Goal: Task Accomplishment & Management: Use online tool/utility

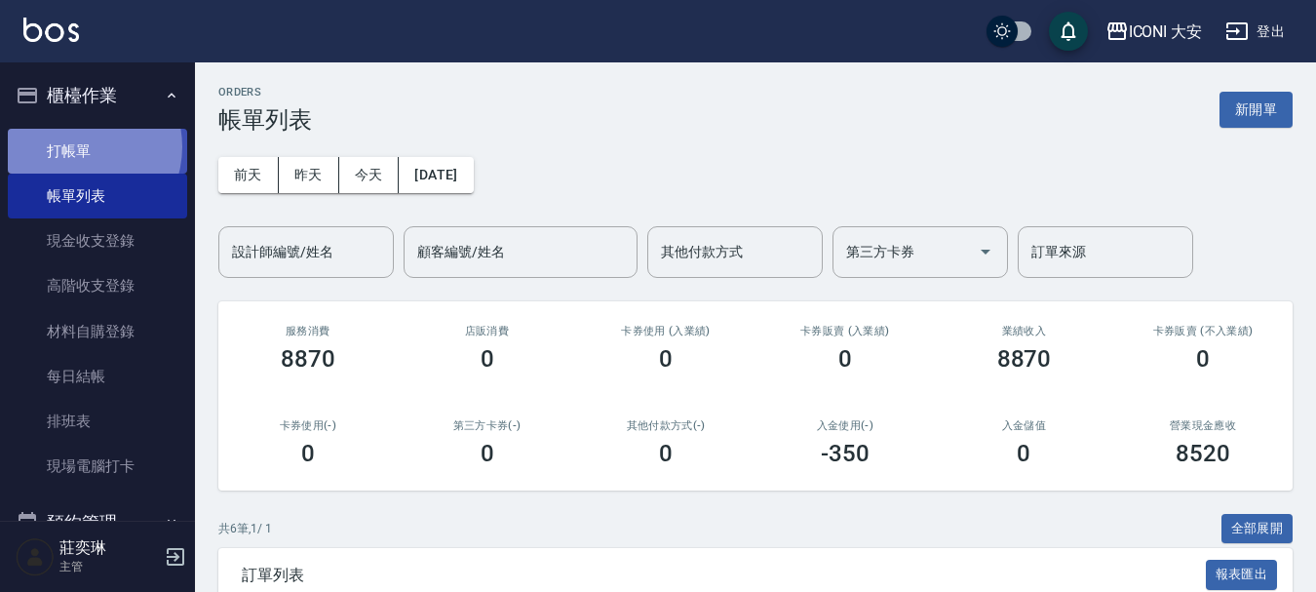
click at [76, 146] on link "打帳單" at bounding box center [97, 151] width 179 height 45
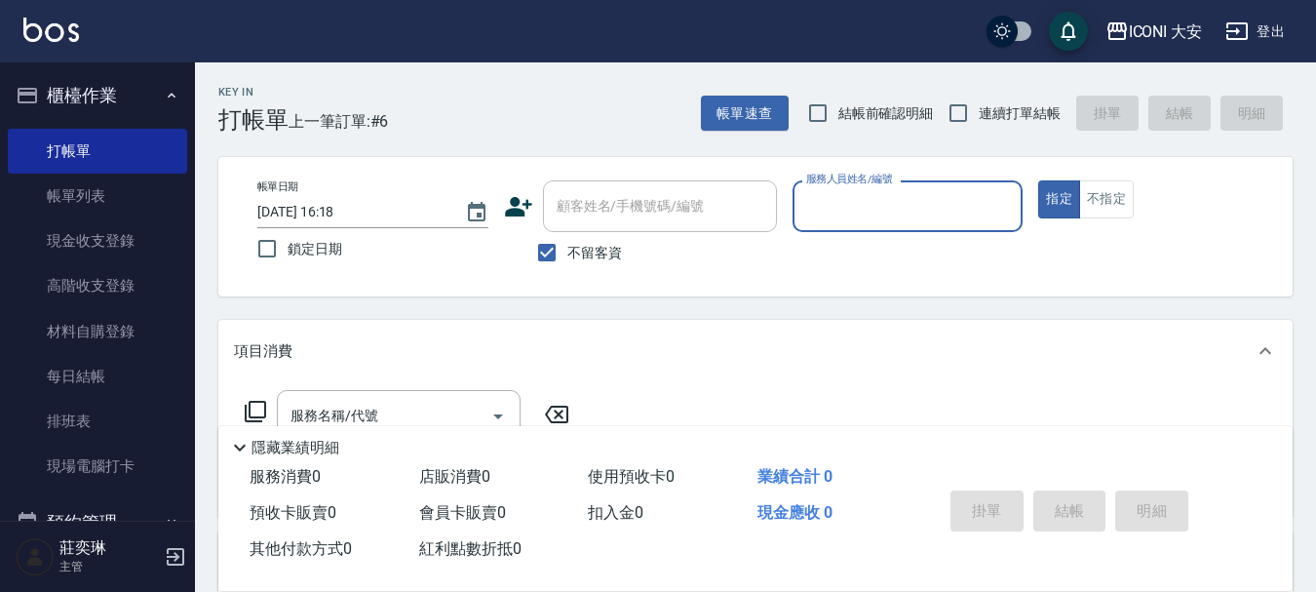
click at [831, 208] on input "服務人員姓名/編號" at bounding box center [909, 206] width 214 height 34
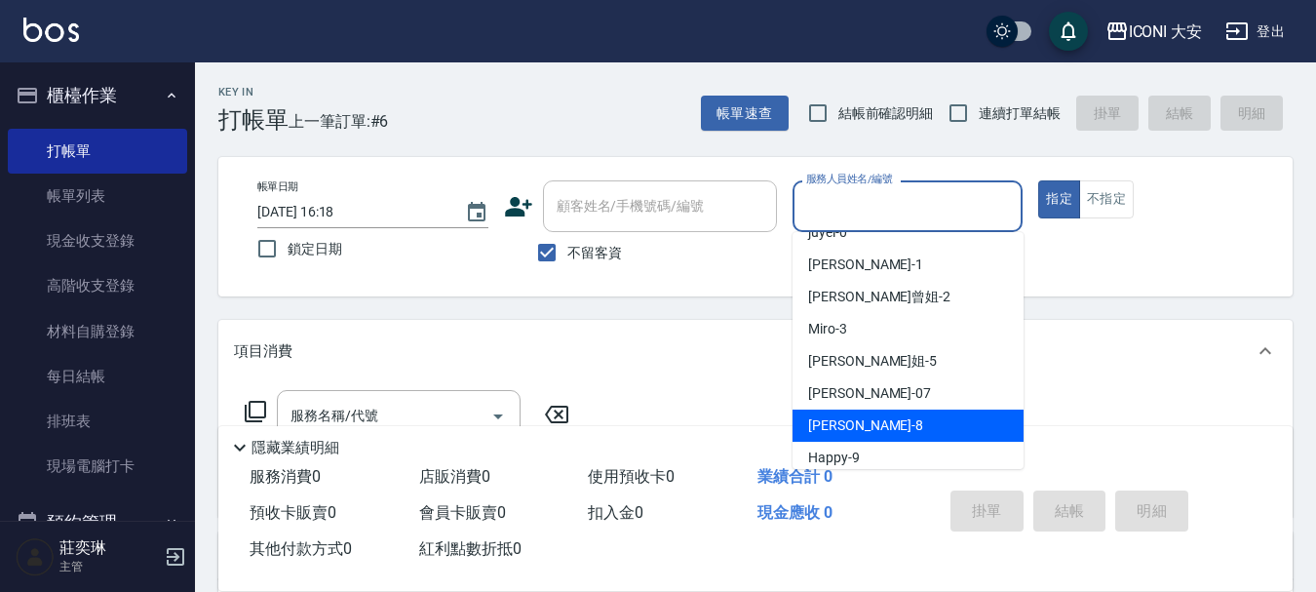
scroll to position [36, 0]
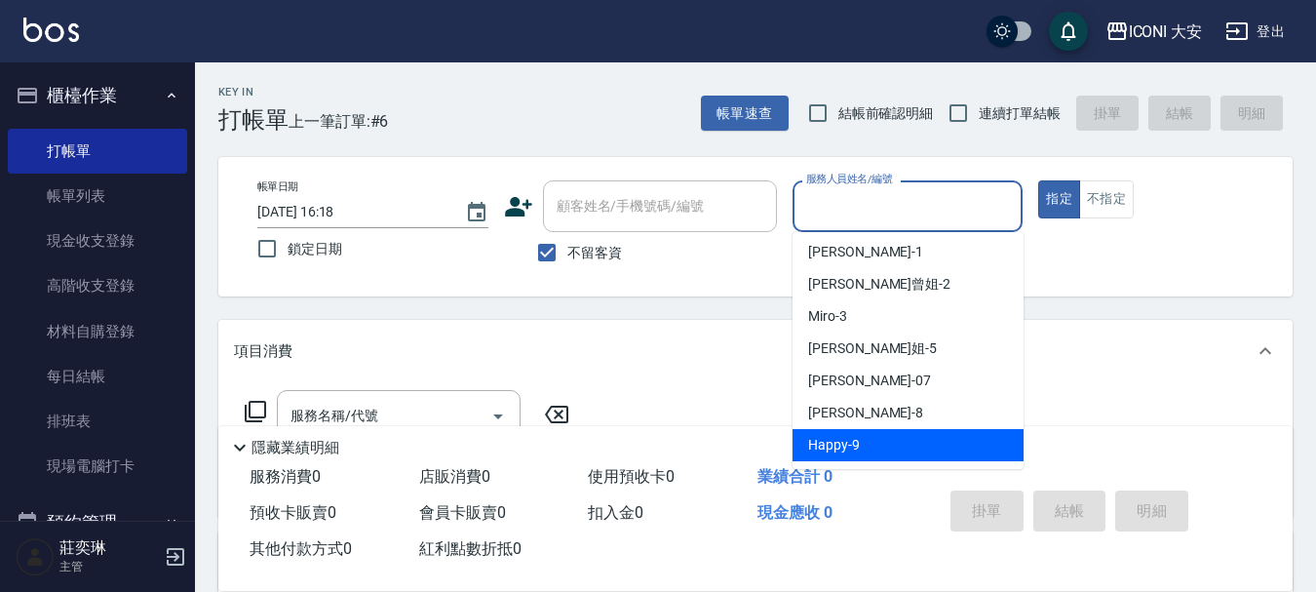
click at [817, 439] on span "Happy -9" at bounding box center [834, 445] width 52 height 20
type input "Happy-9"
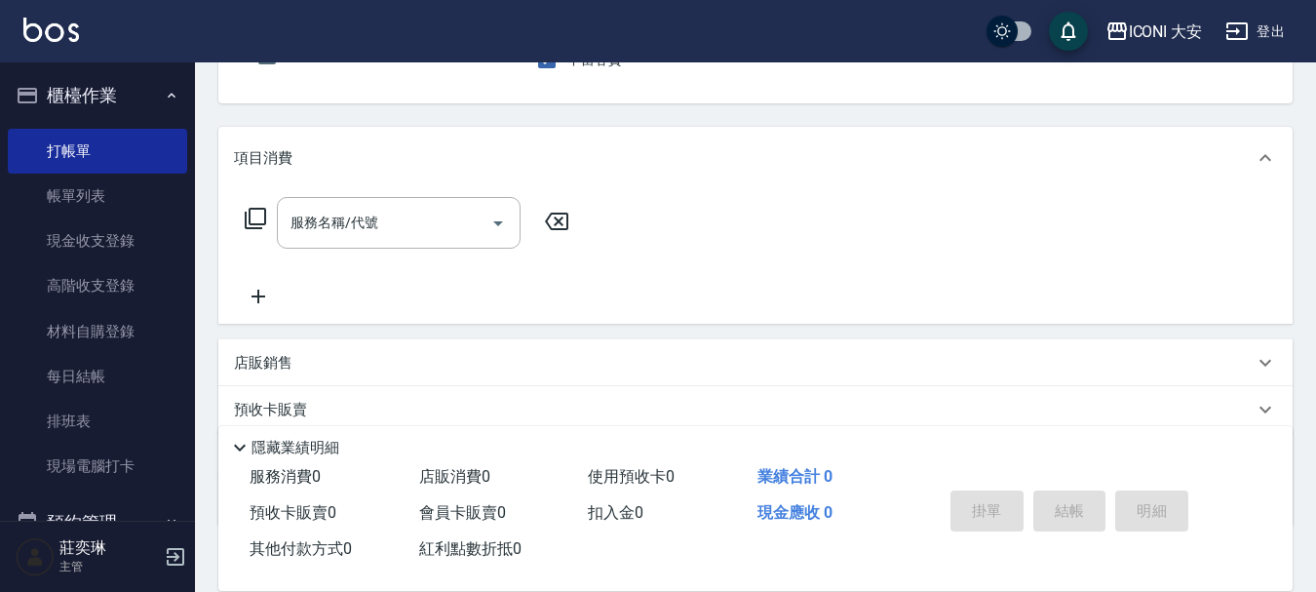
scroll to position [195, 0]
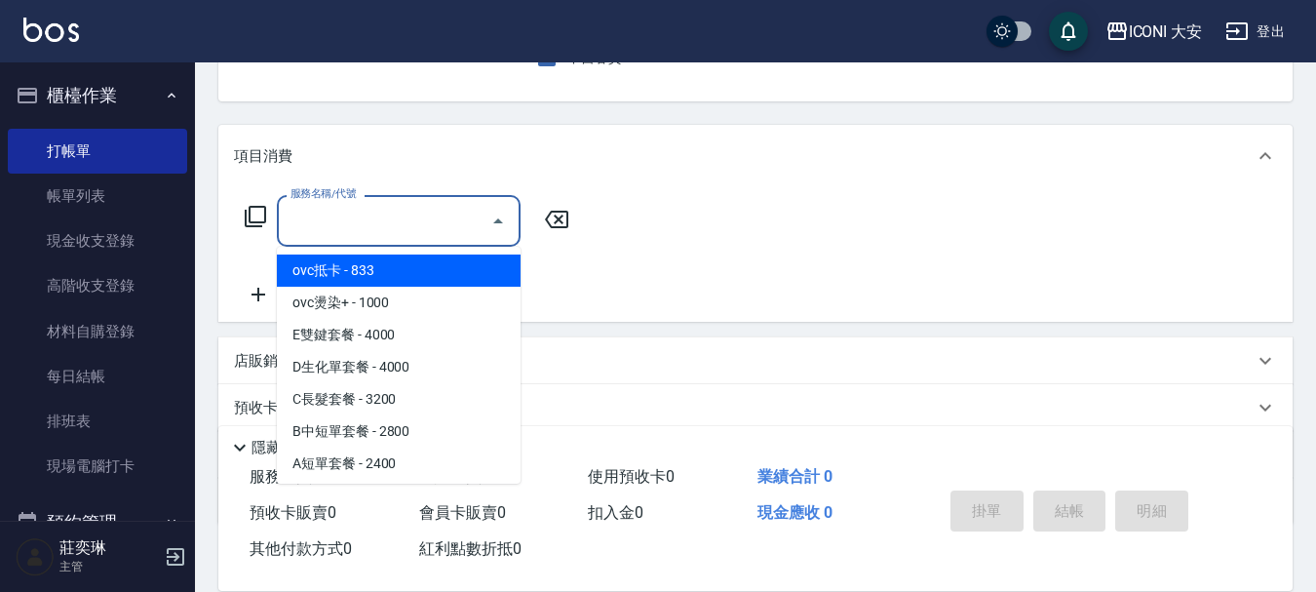
click at [378, 227] on input "服務名稱/代號" at bounding box center [384, 221] width 197 height 34
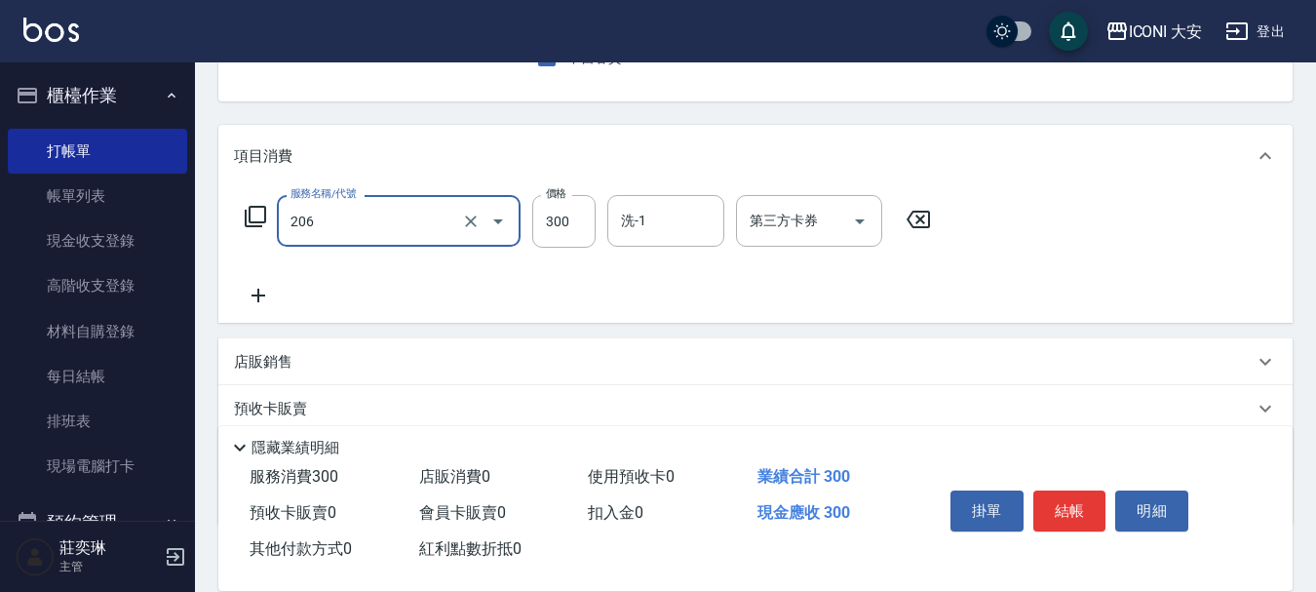
type input "洗髮(206)"
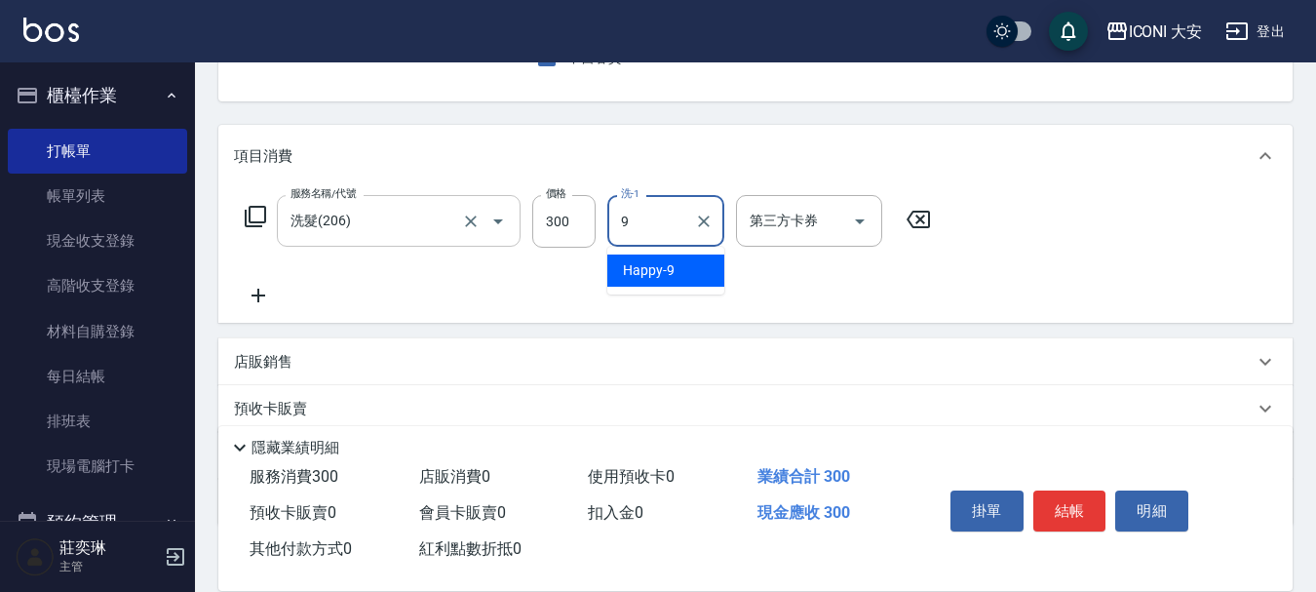
type input "Happy-9"
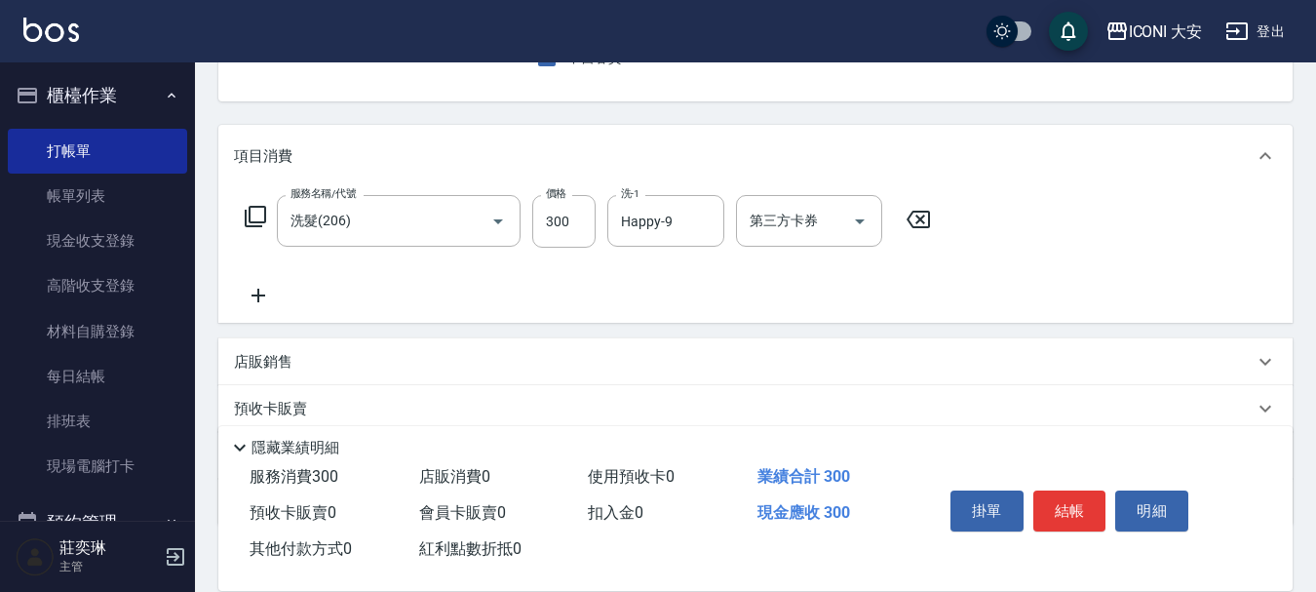
click at [1028, 502] on div "掛單 結帳 明細" at bounding box center [1070, 513] width 255 height 61
click at [1049, 501] on button "結帳" at bounding box center [1070, 510] width 73 height 41
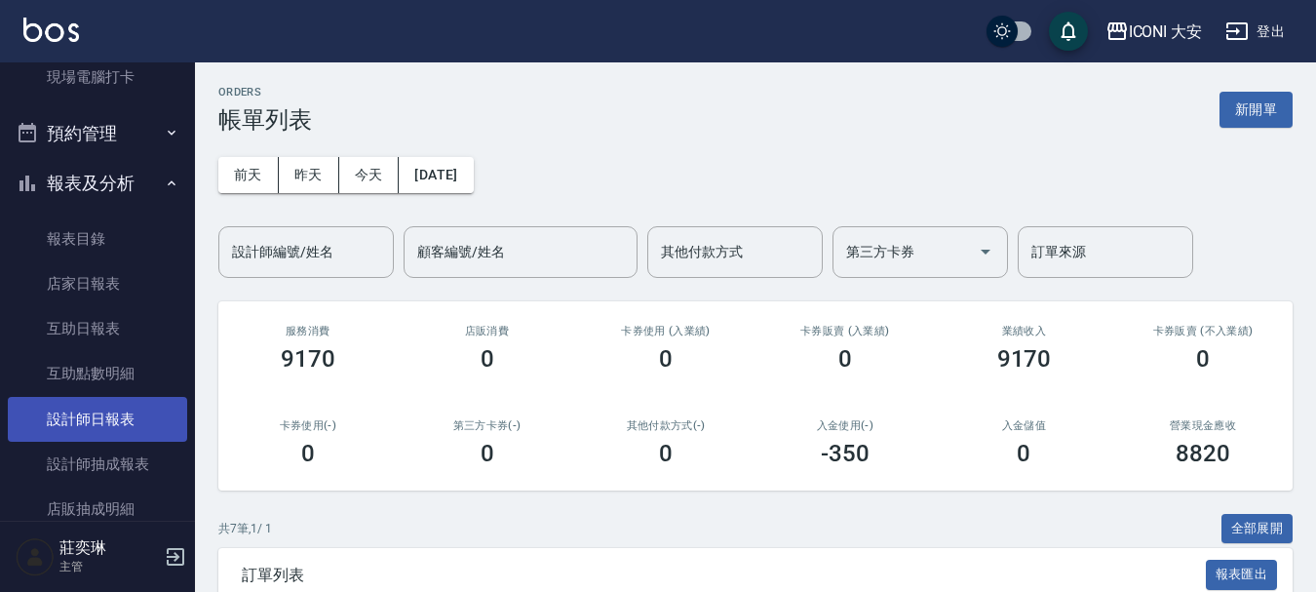
scroll to position [390, 0]
click at [120, 422] on link "設計師日報表" at bounding box center [97, 418] width 179 height 45
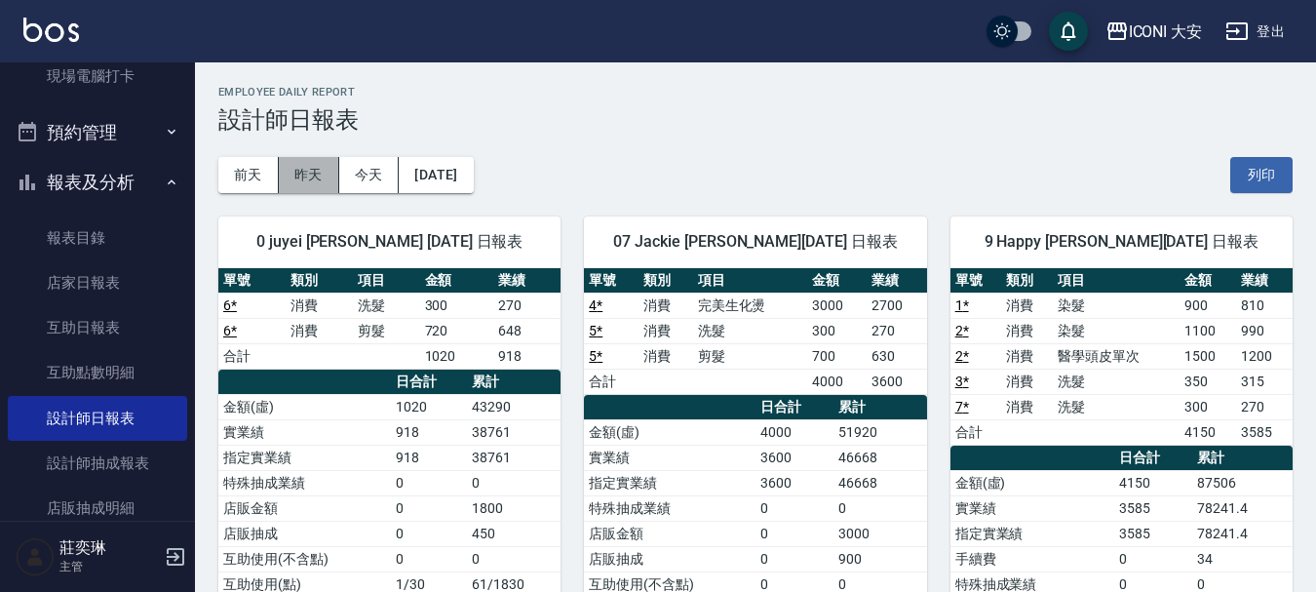
click at [317, 178] on button "昨天" at bounding box center [309, 175] width 60 height 36
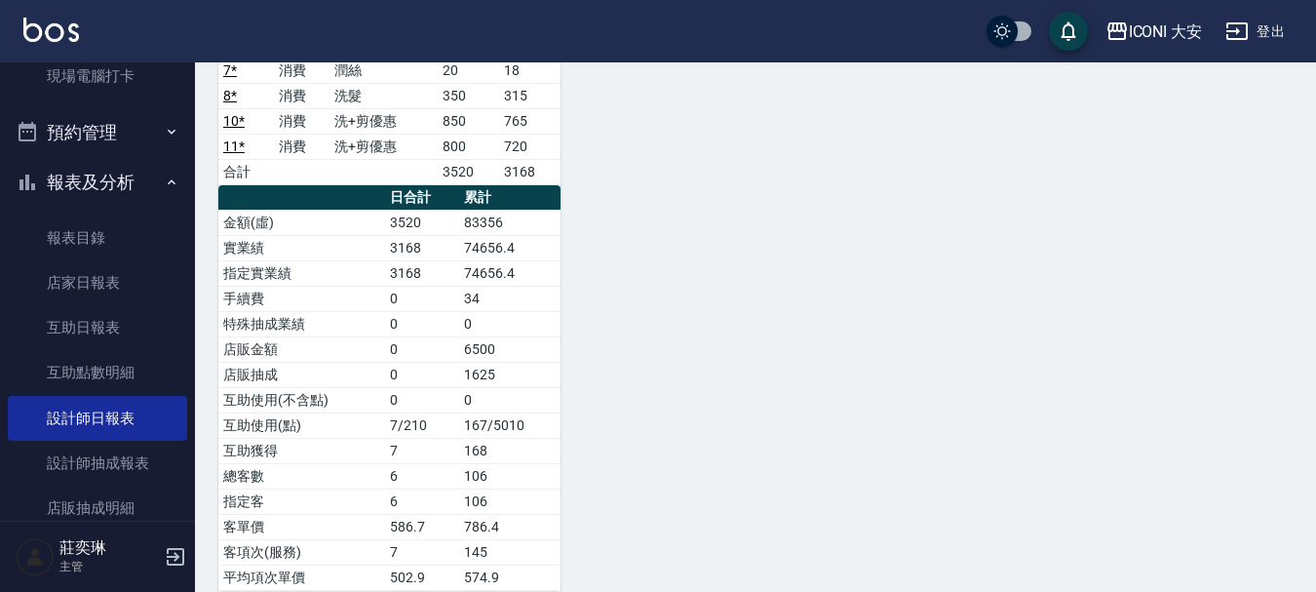
scroll to position [962, 0]
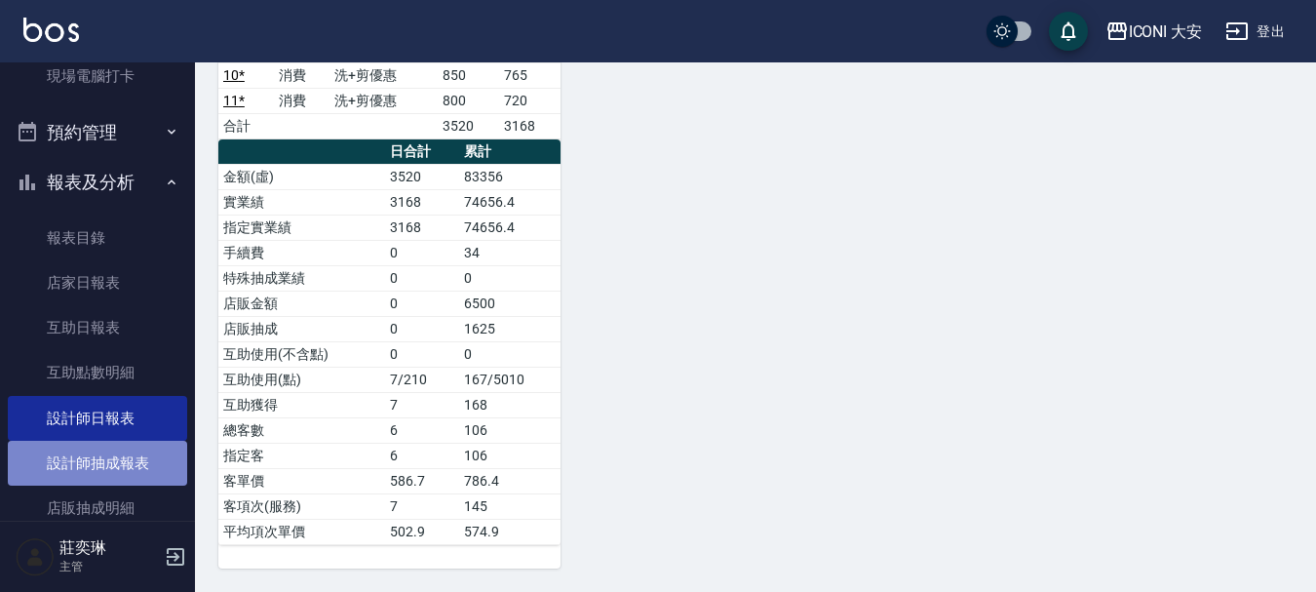
click at [155, 464] on link "設計師抽成報表" at bounding box center [97, 463] width 179 height 45
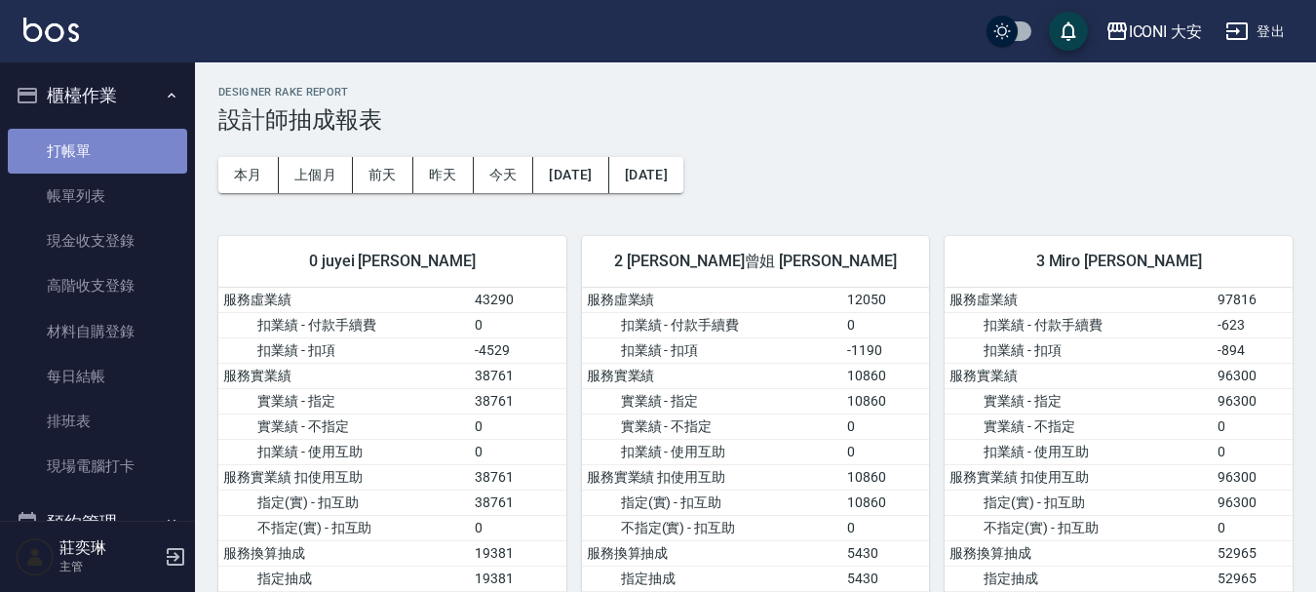
click at [111, 163] on link "打帳單" at bounding box center [97, 151] width 179 height 45
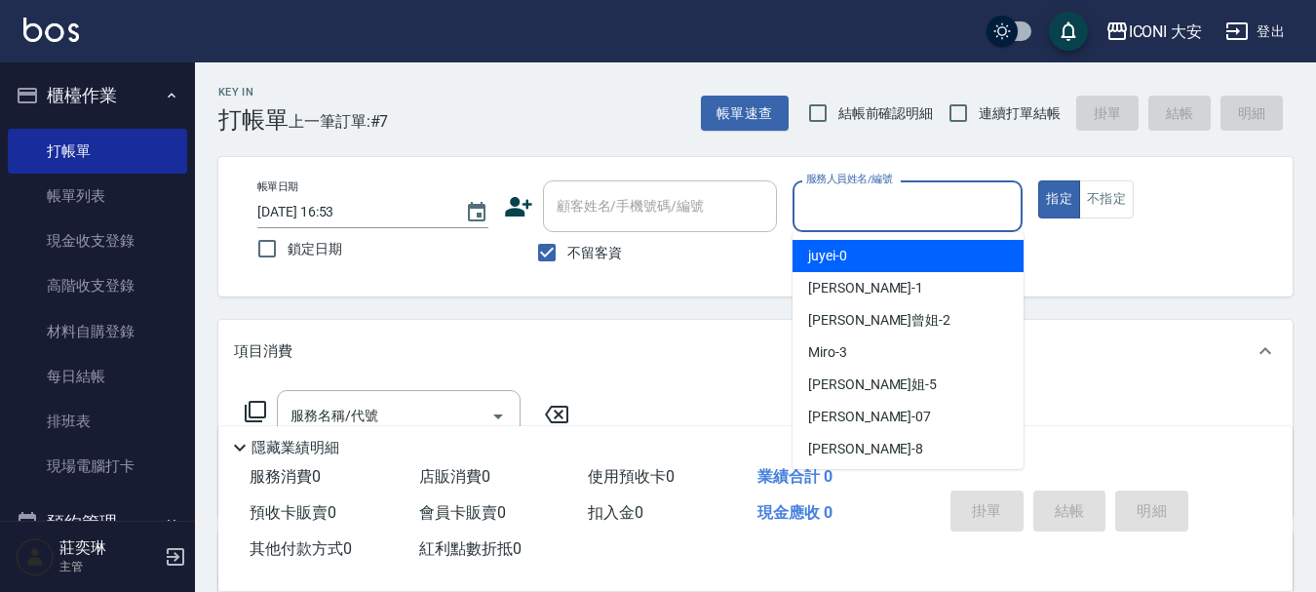
click at [842, 214] on input "服務人員姓名/編號" at bounding box center [909, 206] width 214 height 34
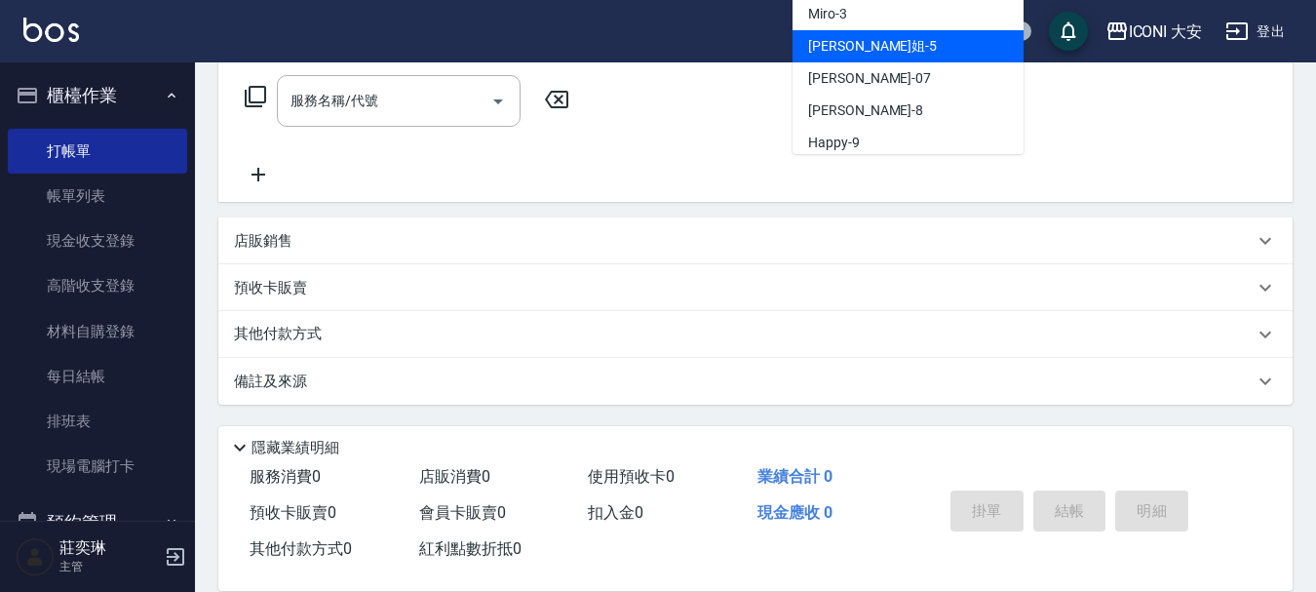
scroll to position [36, 0]
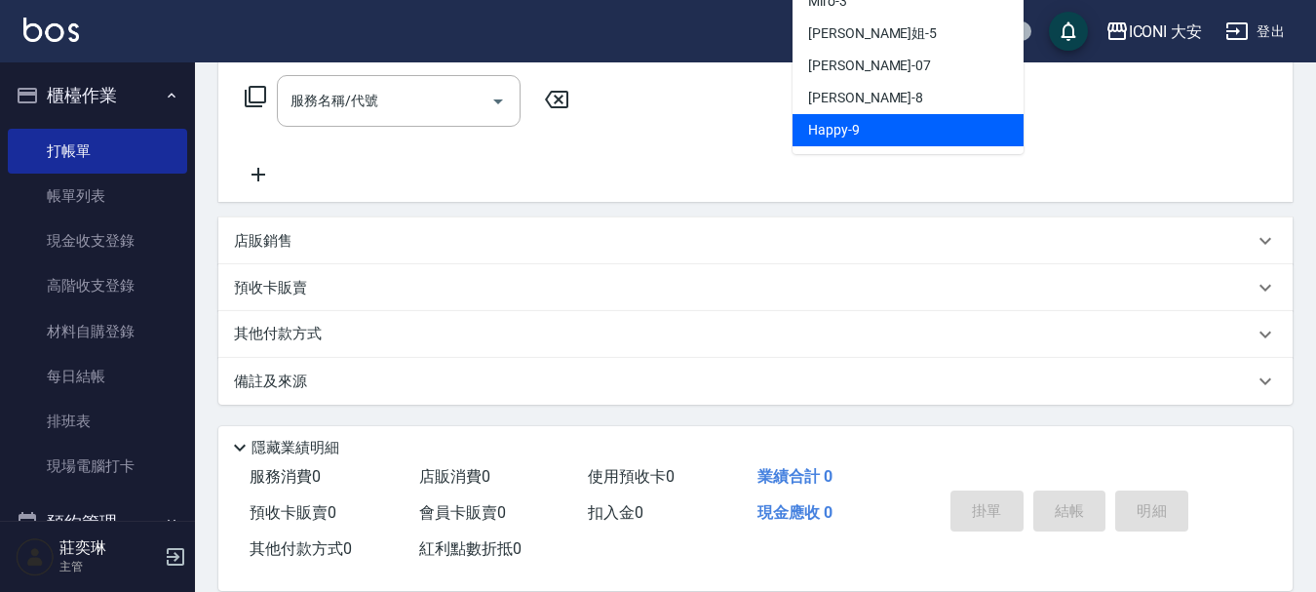
click at [854, 132] on span "Happy -9" at bounding box center [834, 130] width 52 height 20
type input "Happy-9"
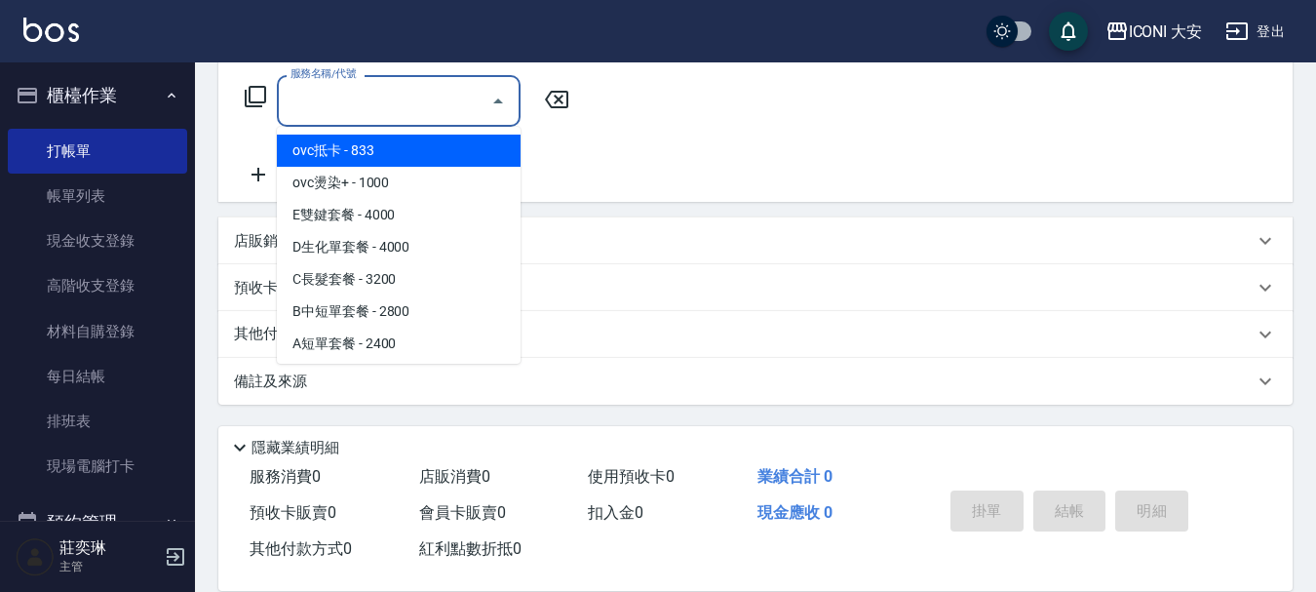
click at [425, 90] on input "服務名稱/代號" at bounding box center [384, 101] width 197 height 34
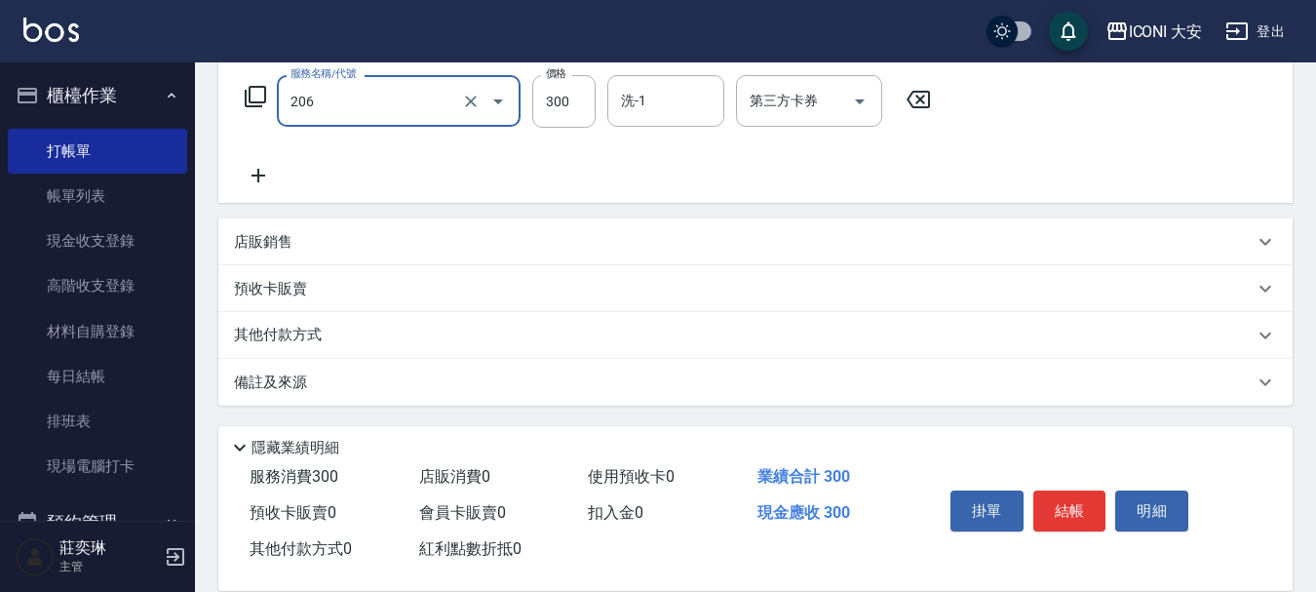
type input "洗髮(206)"
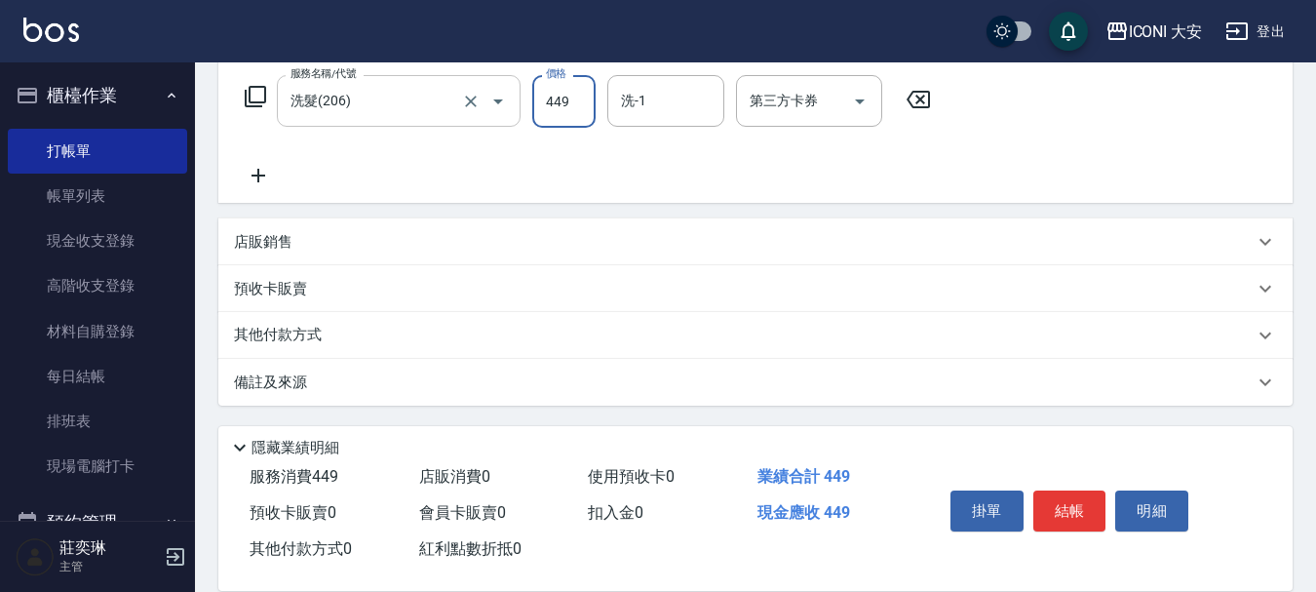
type input "449"
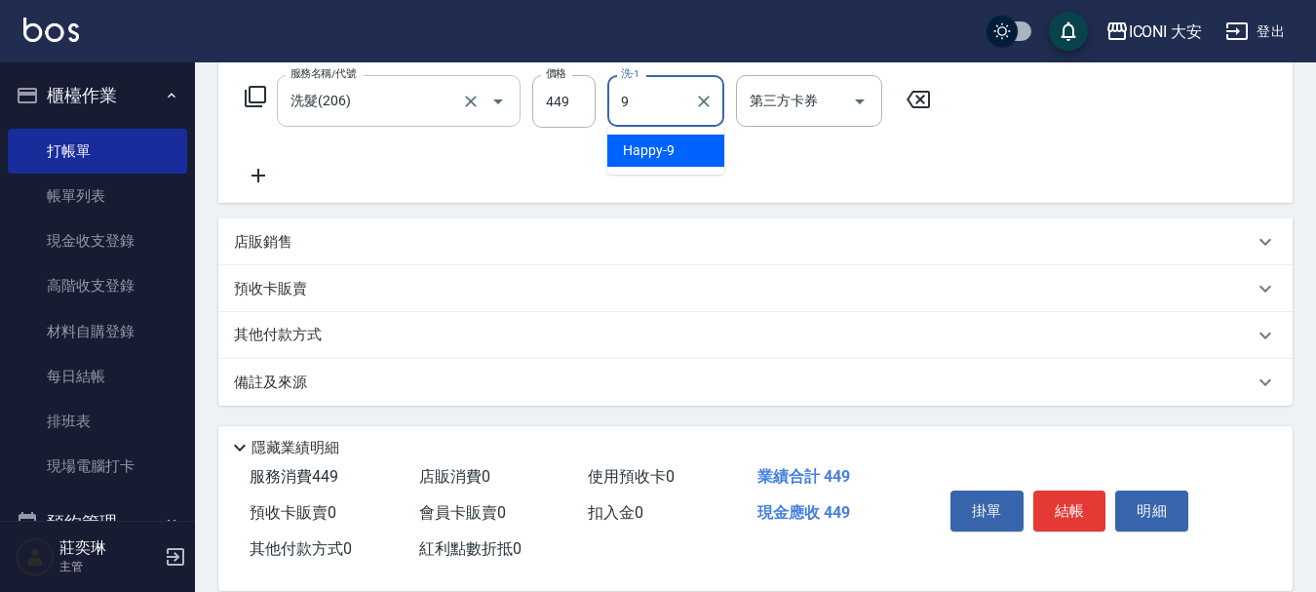
type input "Happy-9"
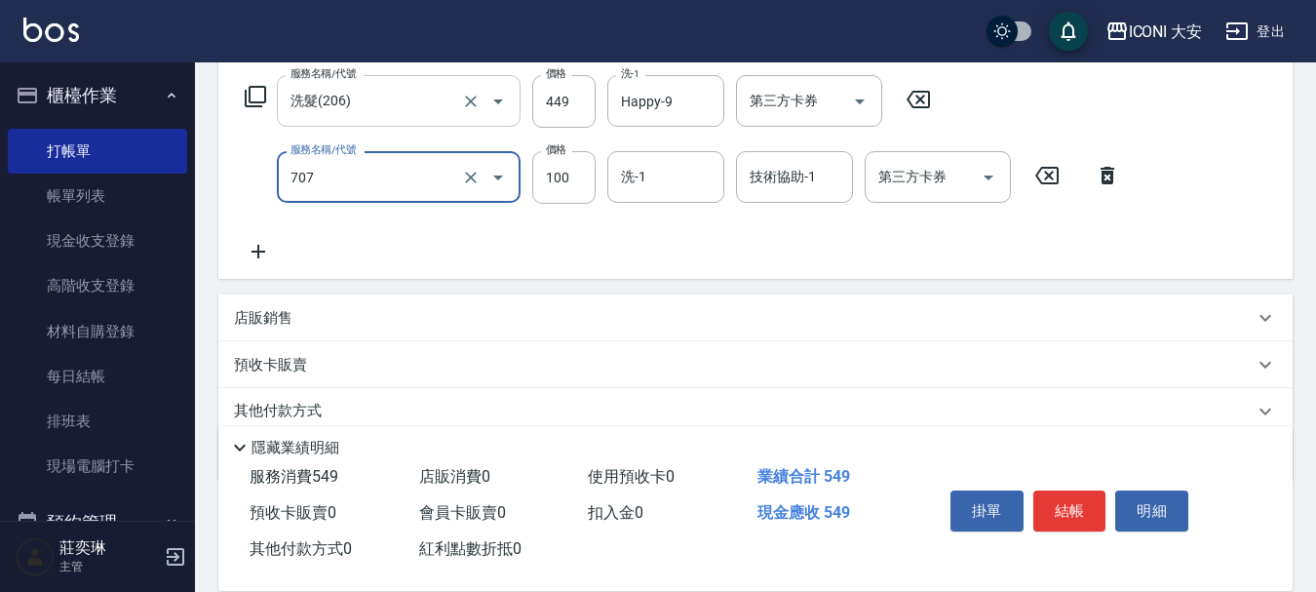
type input "瞬間護髮(707)"
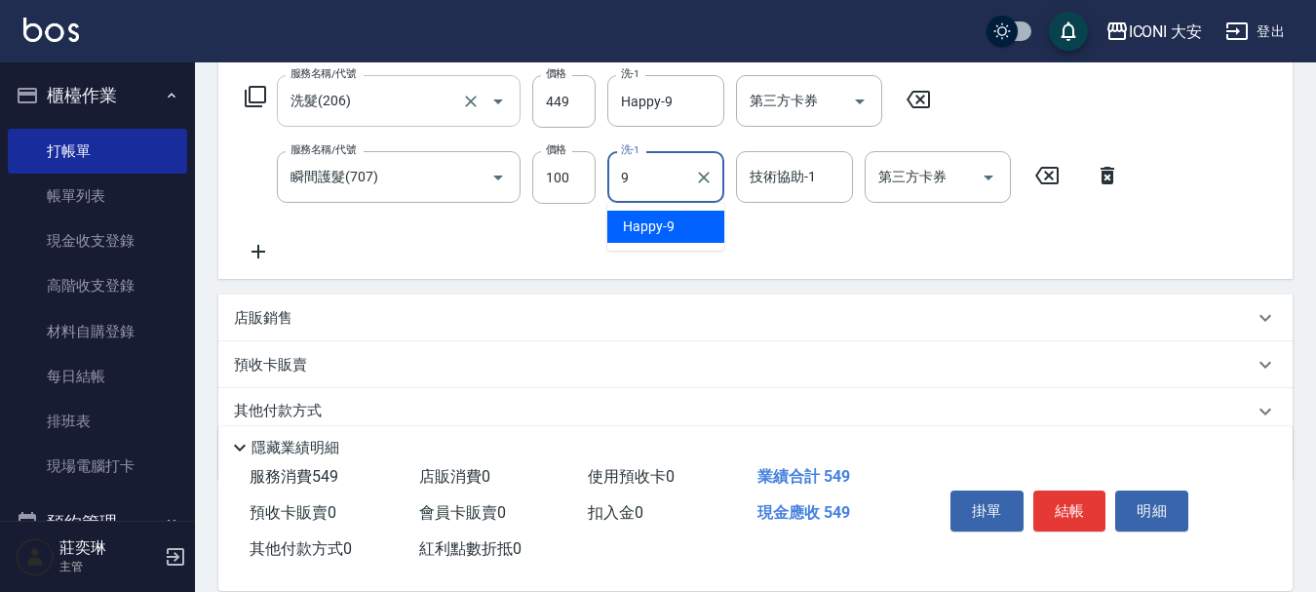
type input "Happy-9"
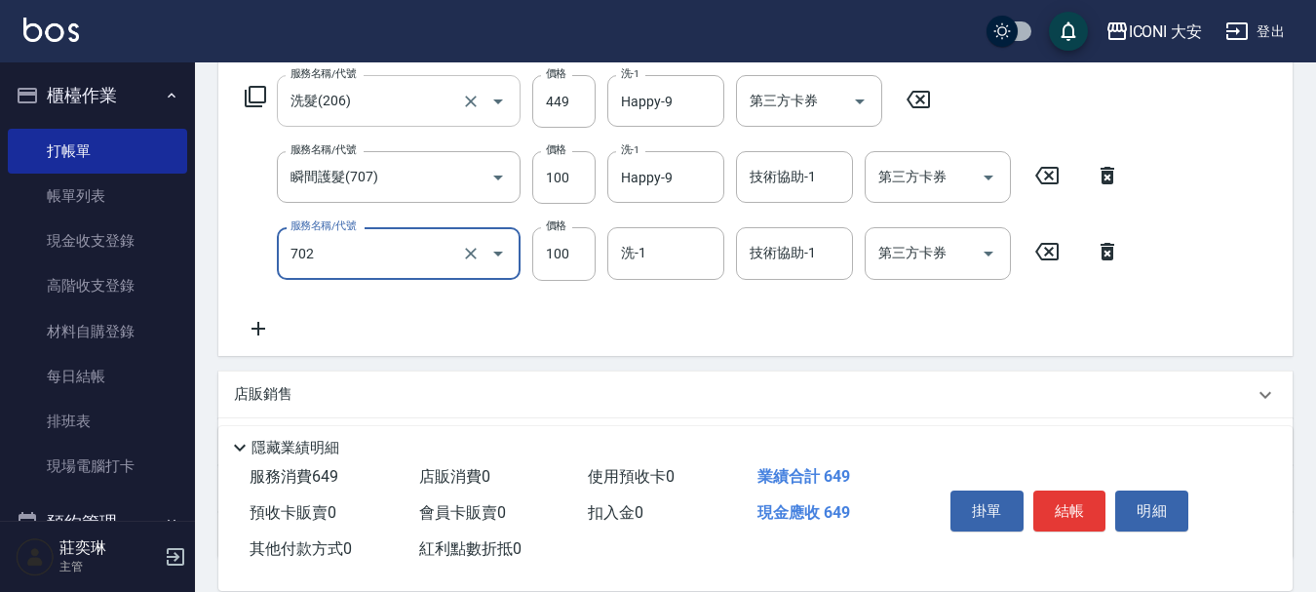
type input "勞水.精油(702)"
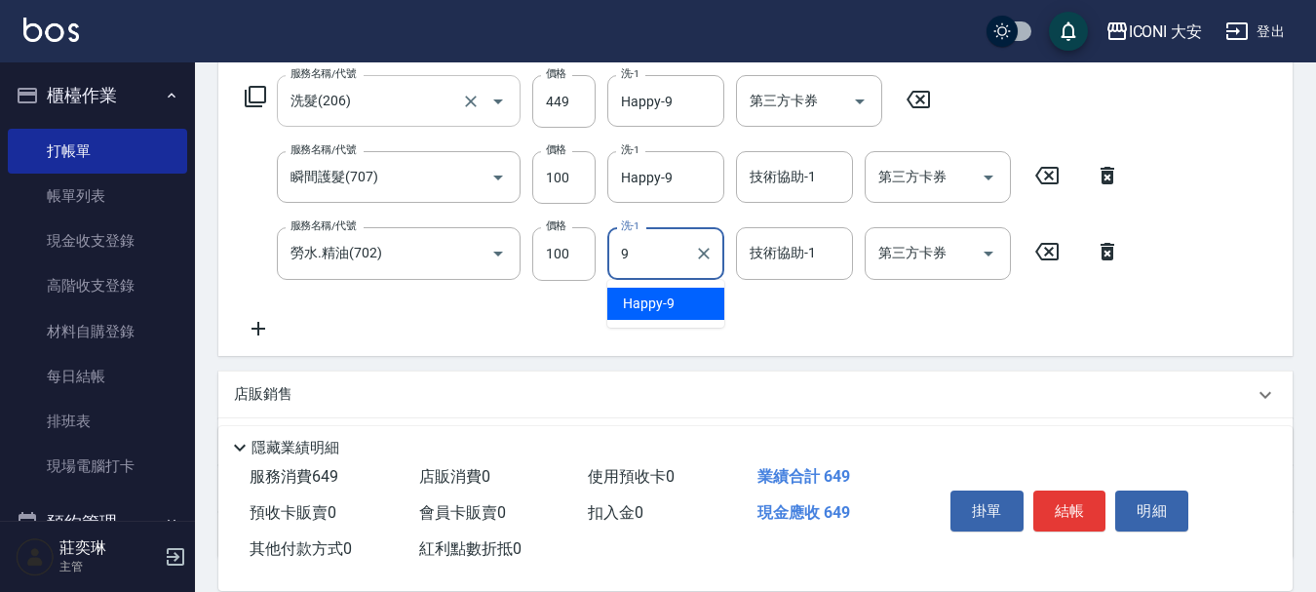
type input "Happy-9"
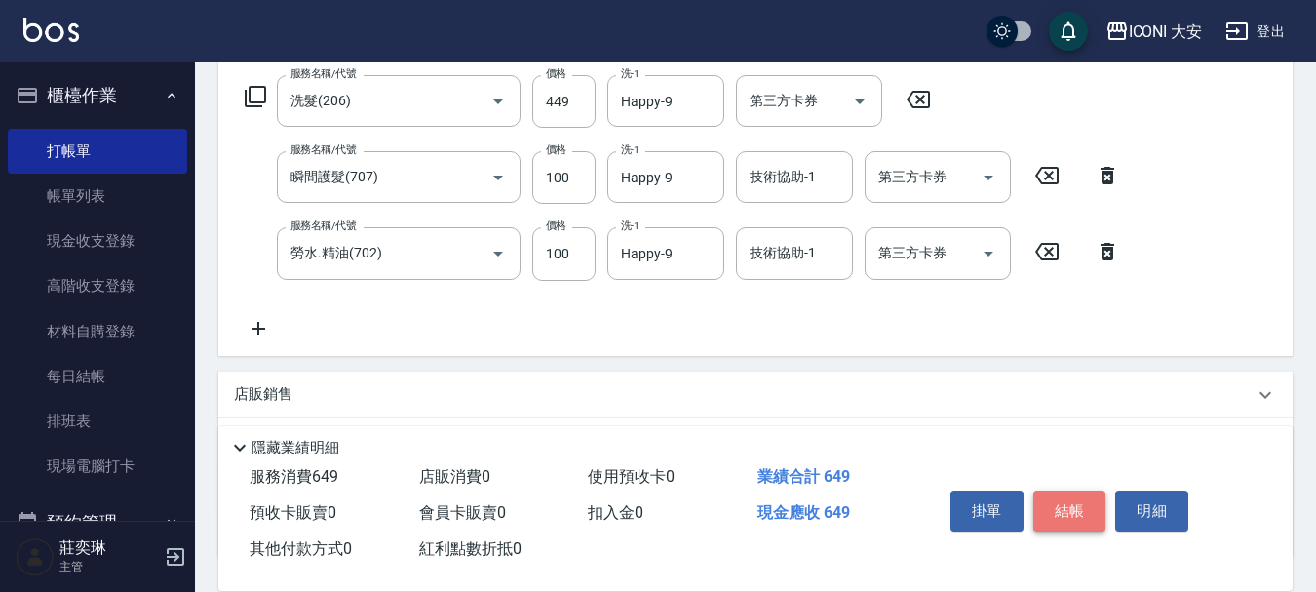
click at [1073, 509] on button "結帳" at bounding box center [1070, 510] width 73 height 41
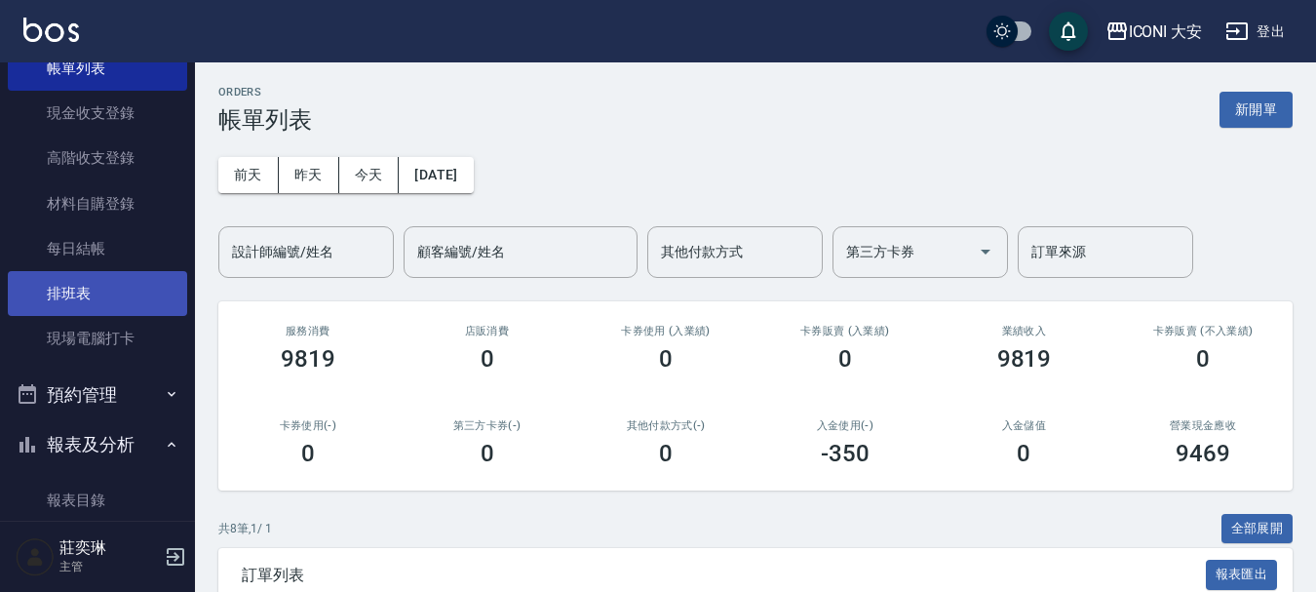
scroll to position [390, 0]
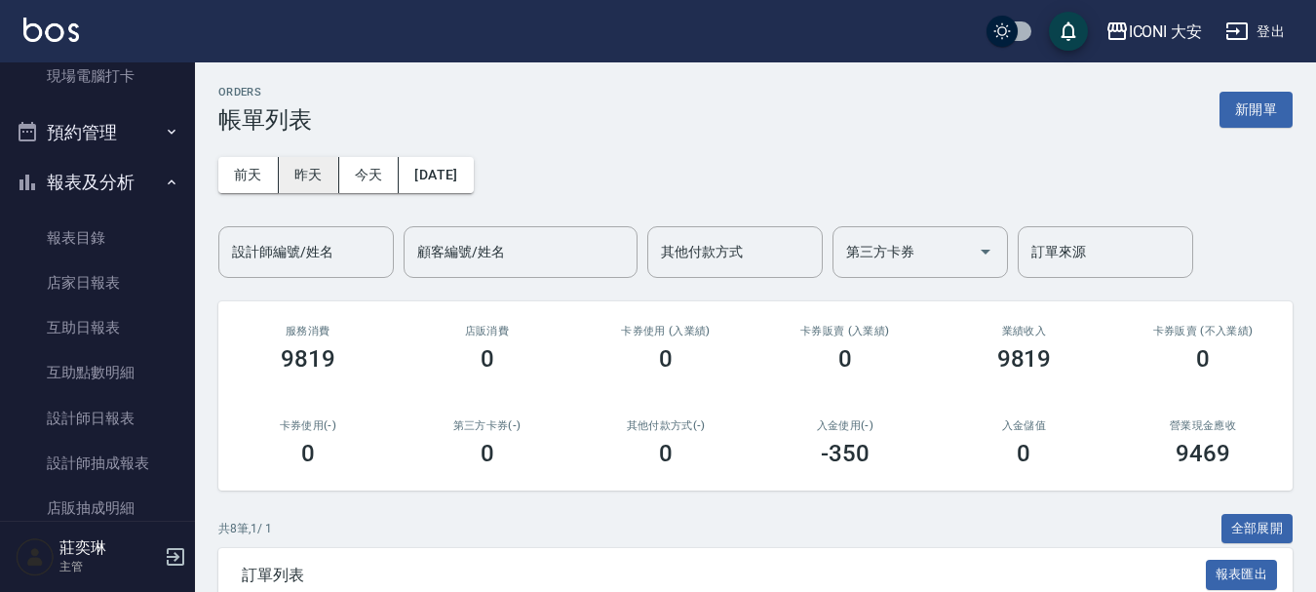
click at [302, 177] on button "昨天" at bounding box center [309, 175] width 60 height 36
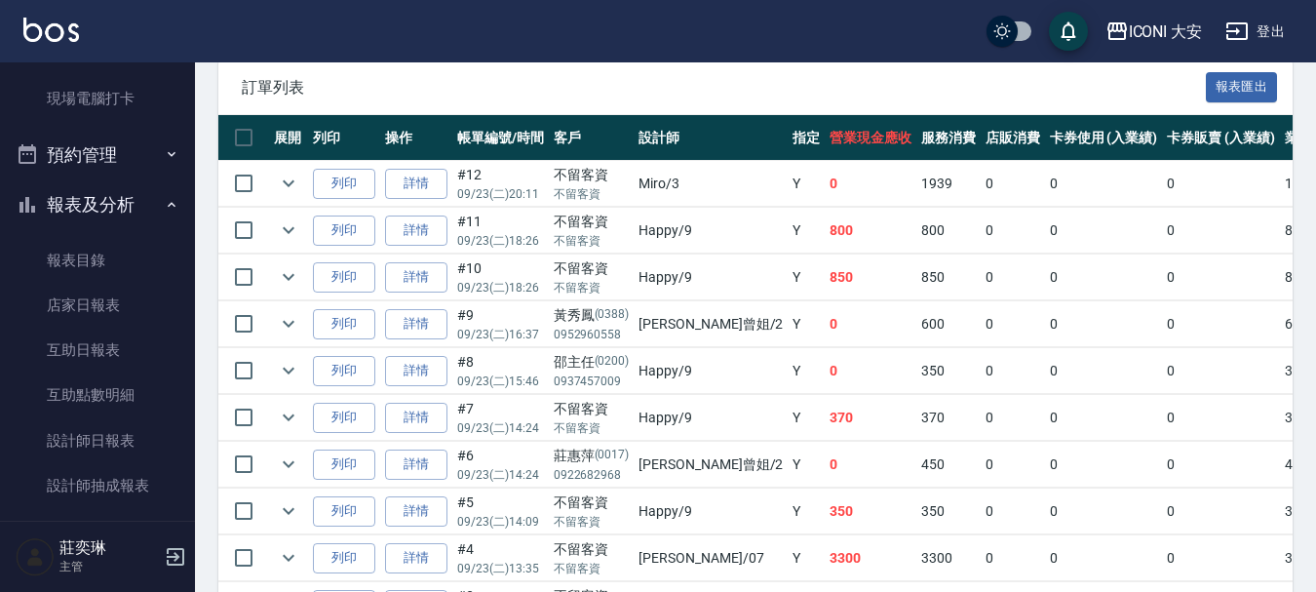
scroll to position [488, 0]
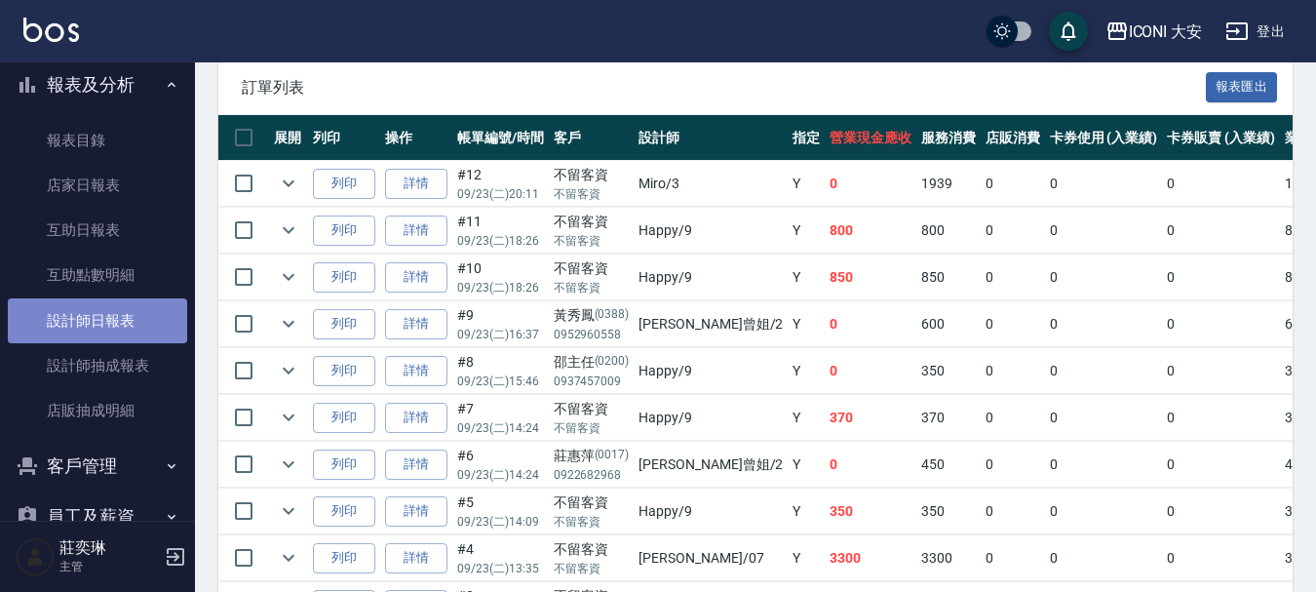
click at [122, 320] on link "設計師日報表" at bounding box center [97, 320] width 179 height 45
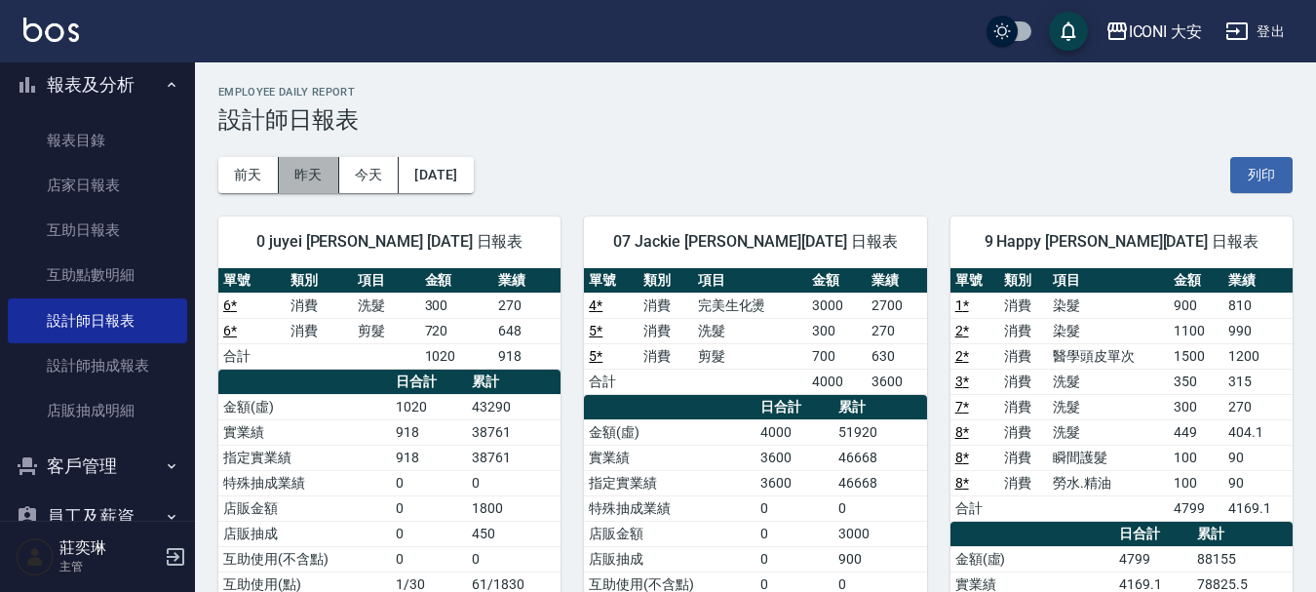
click at [293, 173] on button "昨天" at bounding box center [309, 175] width 60 height 36
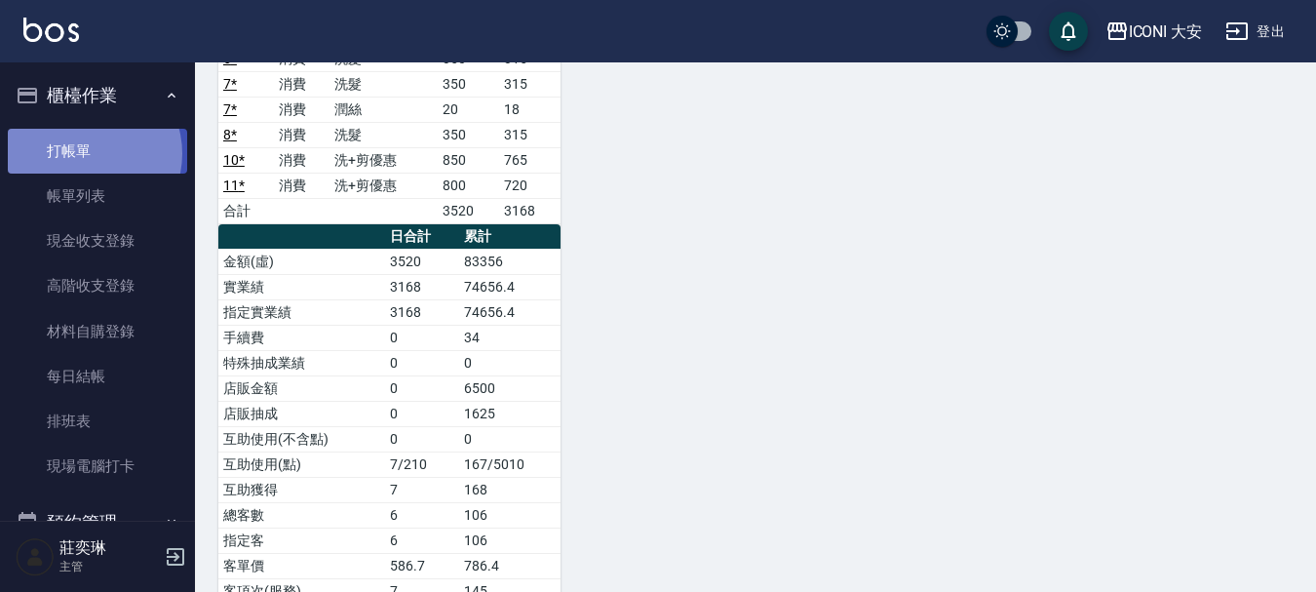
click at [85, 153] on link "打帳單" at bounding box center [97, 151] width 179 height 45
